Goal: Information Seeking & Learning: Learn about a topic

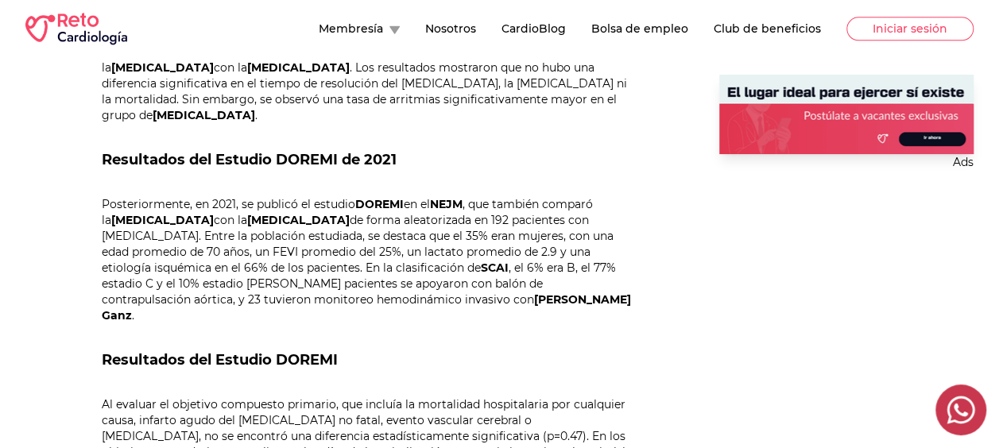
scroll to position [932, 0]
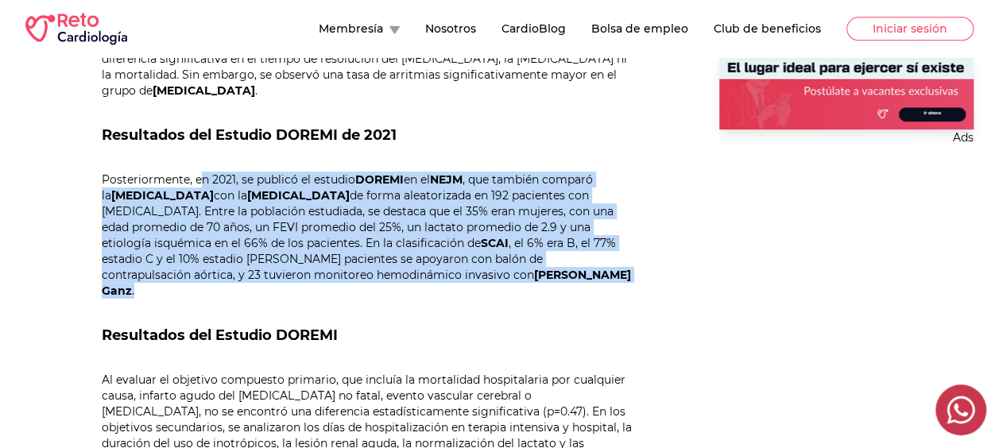
drag, startPoint x: 194, startPoint y: 145, endPoint x: 442, endPoint y: 246, distance: 268.1
click at [442, 246] on p "Posteriormente, en 2021, se publicó el estudio DOREMI en el NEJM , que también …" at bounding box center [367, 235] width 530 height 127
copy p "en 2021, se publicó el estudio DOREMI en el NEJM , que también comparó la [MEDI…"
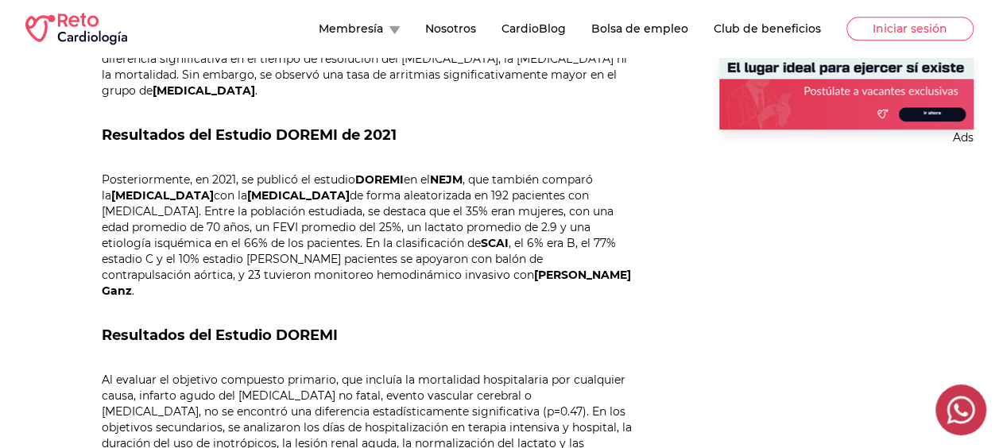
click at [406, 312] on div "Estudios de Cardiología [DATE] [PERSON_NAME] Introducción El [MEDICAL_DATA] es …" at bounding box center [367, 331] width 530 height 1272
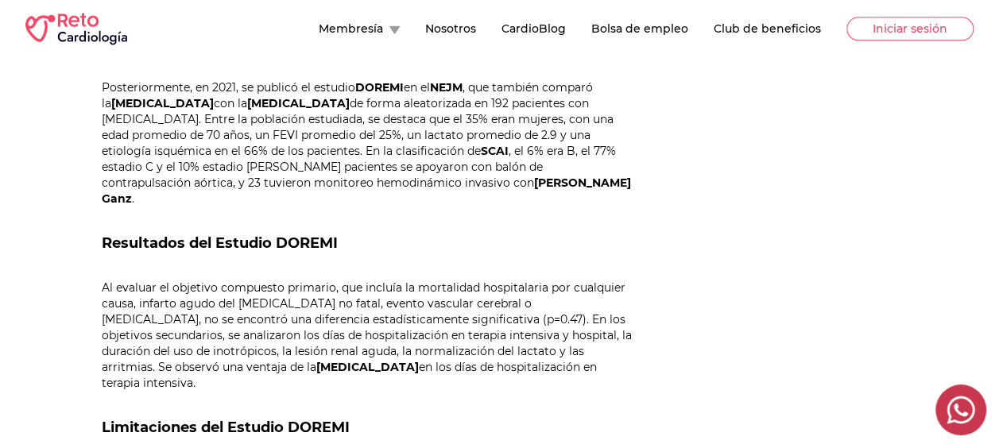
scroll to position [1027, 0]
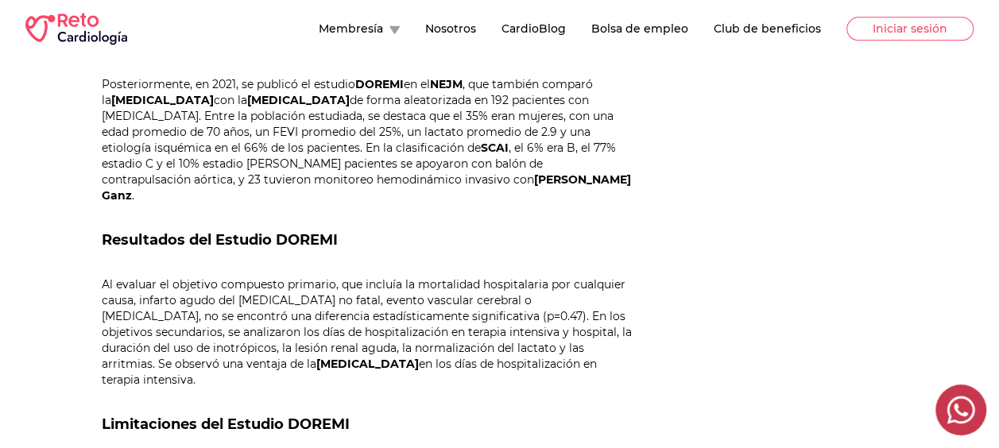
drag, startPoint x: 102, startPoint y: 234, endPoint x: 518, endPoint y: 316, distance: 424.8
click at [518, 316] on p "Al evaluar el objetivo compuesto primario, que incluía la mortalidad hospitalar…" at bounding box center [367, 332] width 530 height 111
drag, startPoint x: 518, startPoint y: 316, endPoint x: 480, endPoint y: 301, distance: 41.0
copy p "Al evaluar el objetivo compuesto primario, que incluía la mortalidad hospitalar…"
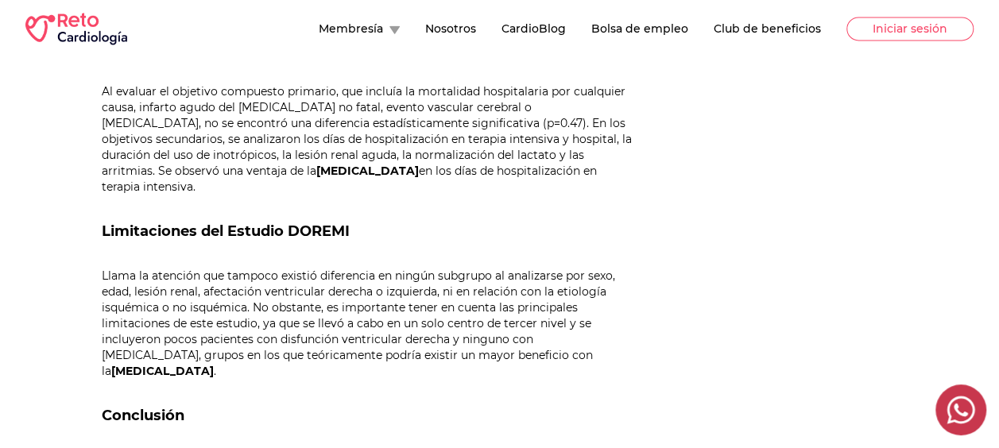
scroll to position [1382, 0]
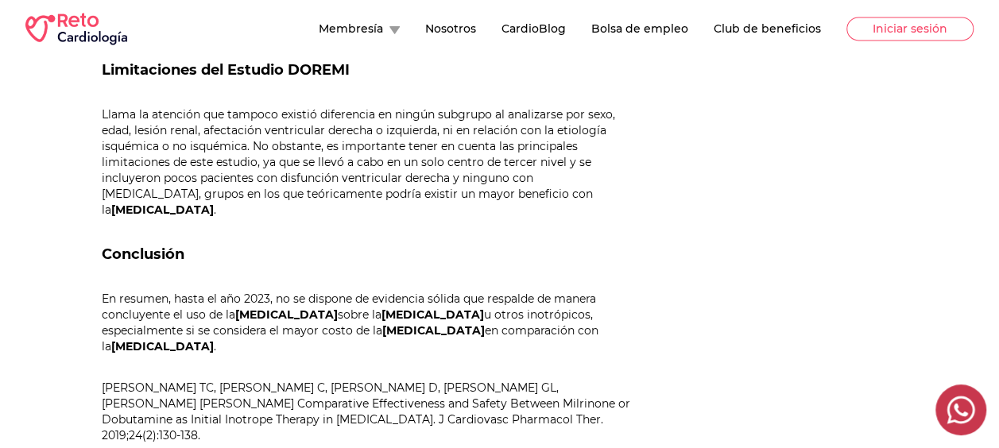
click at [103, 291] on p "En resumen, hasta el año 2023, no se dispone de evidencia sólida que respalde d…" at bounding box center [367, 323] width 530 height 64
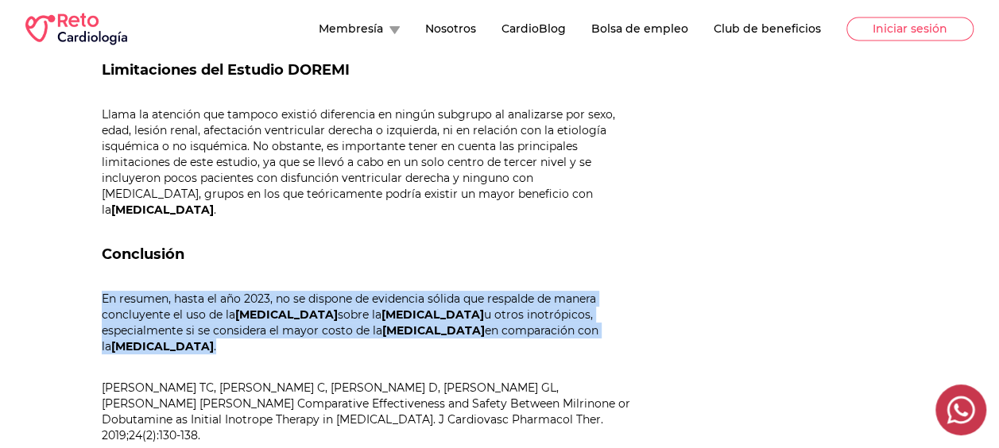
drag, startPoint x: 103, startPoint y: 215, endPoint x: 552, endPoint y: 250, distance: 450.6
click at [552, 291] on p "En resumen, hasta el año 2023, no se dispone de evidencia sólida que respalde d…" at bounding box center [367, 323] width 530 height 64
click at [127, 291] on p "En resumen, hasta el año 2023, no se dispone de evidencia sólida que respalde d…" at bounding box center [367, 323] width 530 height 64
drag, startPoint x: 104, startPoint y: 218, endPoint x: 549, endPoint y: 247, distance: 445.5
click at [549, 291] on p "En resumen, hasta el año 2023, no se dispone de evidencia sólida que respalde d…" at bounding box center [367, 323] width 530 height 64
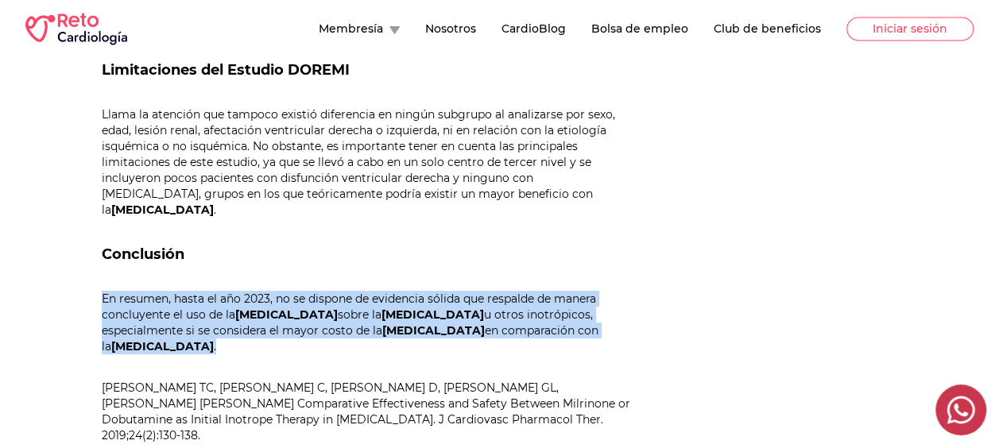
drag, startPoint x: 549, startPoint y: 247, endPoint x: 501, endPoint y: 246, distance: 47.7
copy p "En resumen, hasta el año 2023, no se dispone de evidencia sólida que respalde d…"
